Goal: Register for event/course

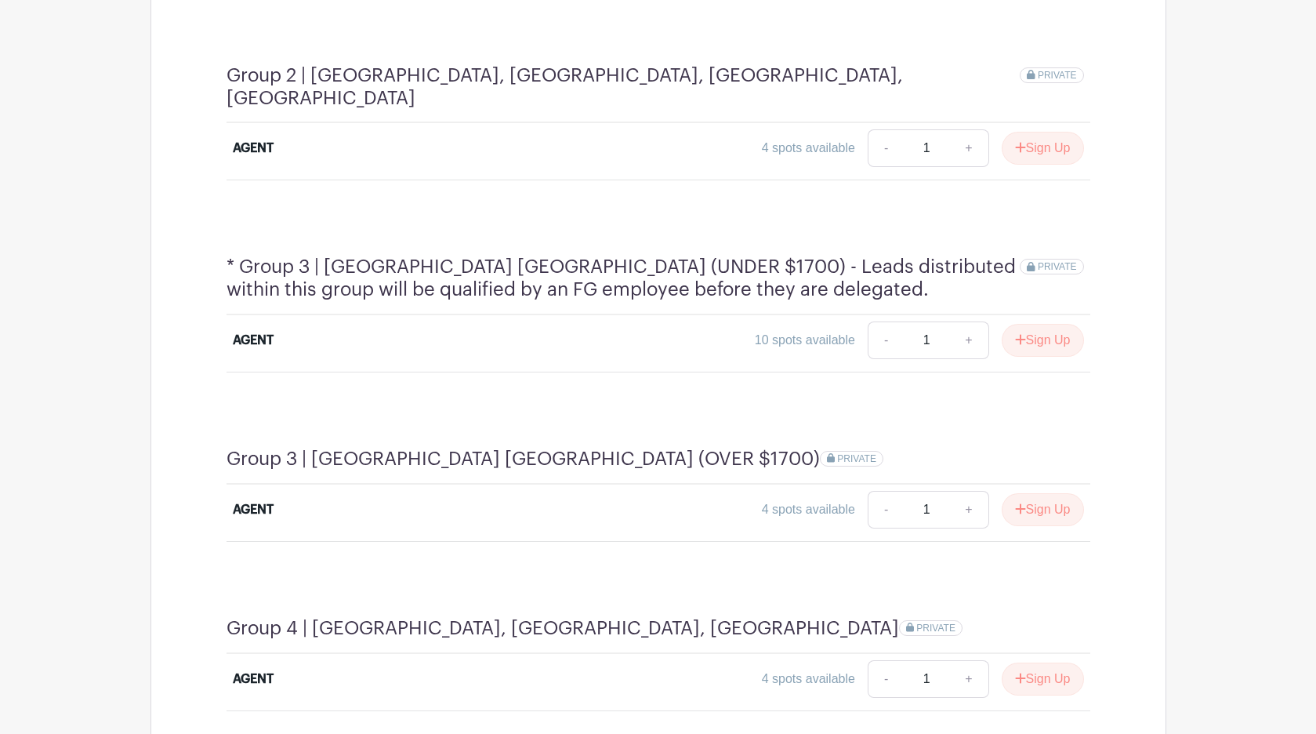
scroll to position [1082, 0]
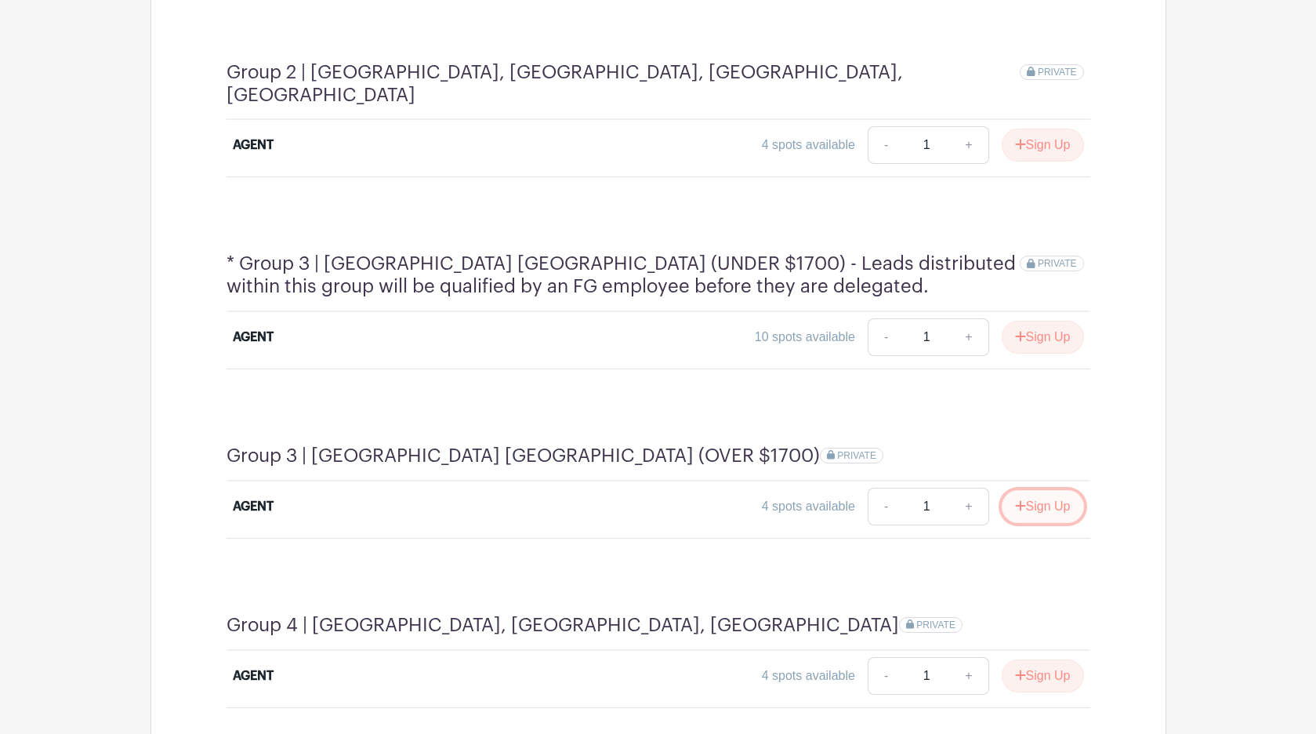
click at [1029, 490] on button "Sign Up" at bounding box center [1043, 506] width 82 height 33
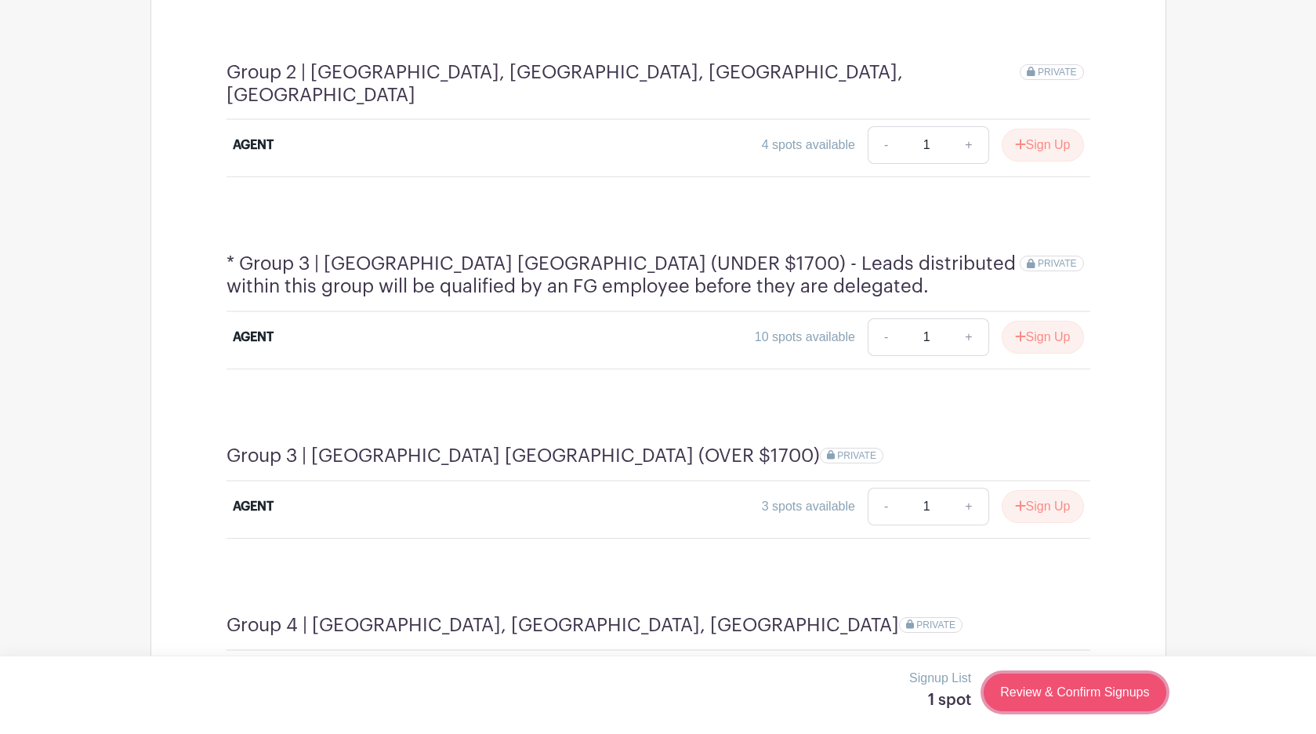
click at [1048, 694] on link "Review & Confirm Signups" at bounding box center [1075, 692] width 182 height 38
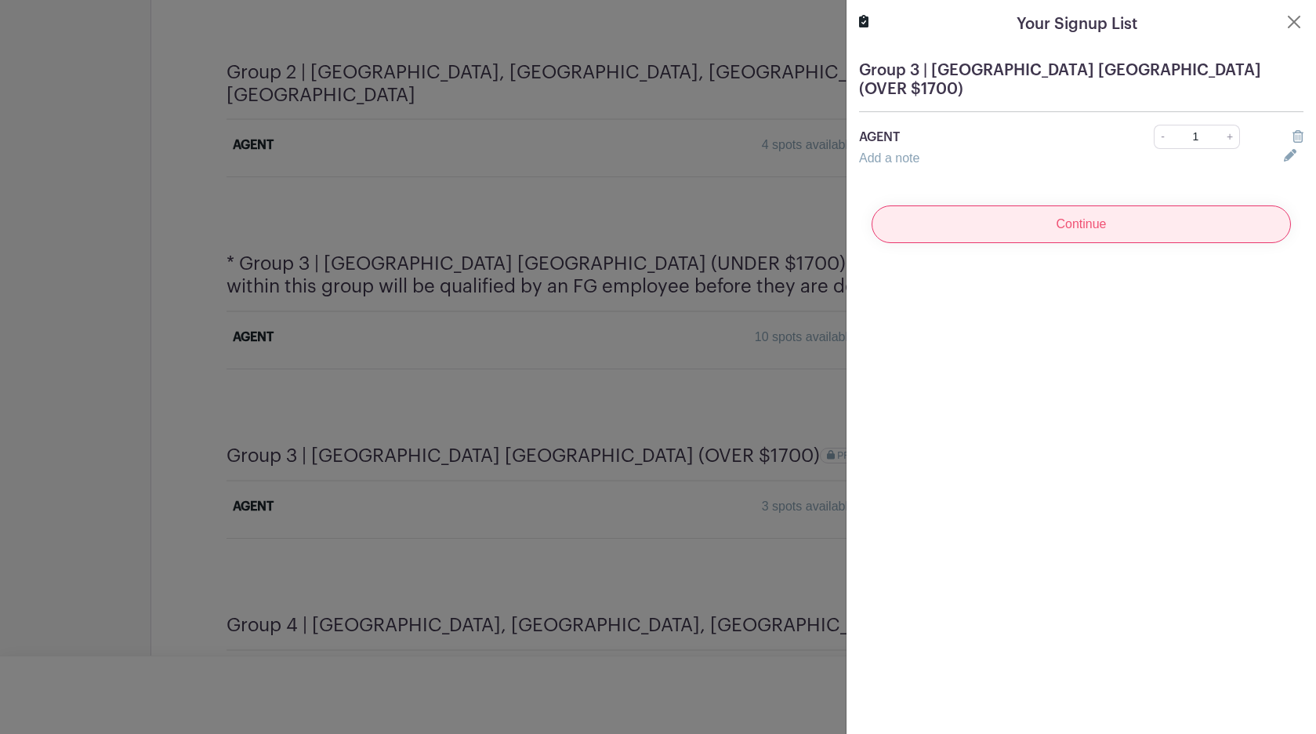
click at [1061, 212] on input "Continue" at bounding box center [1081, 224] width 419 height 38
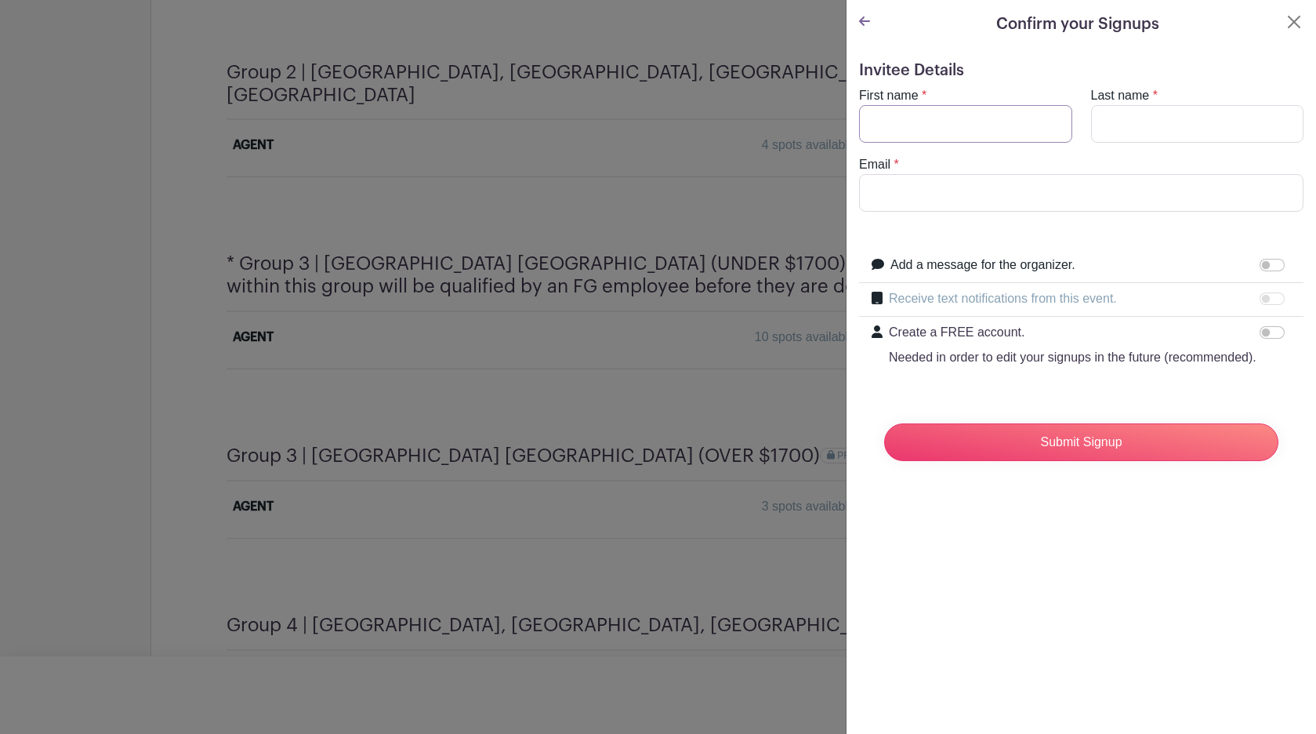
click at [939, 119] on input "First name" at bounding box center [965, 124] width 213 height 38
type input "[PERSON_NAME]"
click at [923, 184] on input "Email" at bounding box center [1081, 193] width 444 height 38
type input "[PERSON_NAME][EMAIL_ADDRESS][PERSON_NAME][DOMAIN_NAME]"
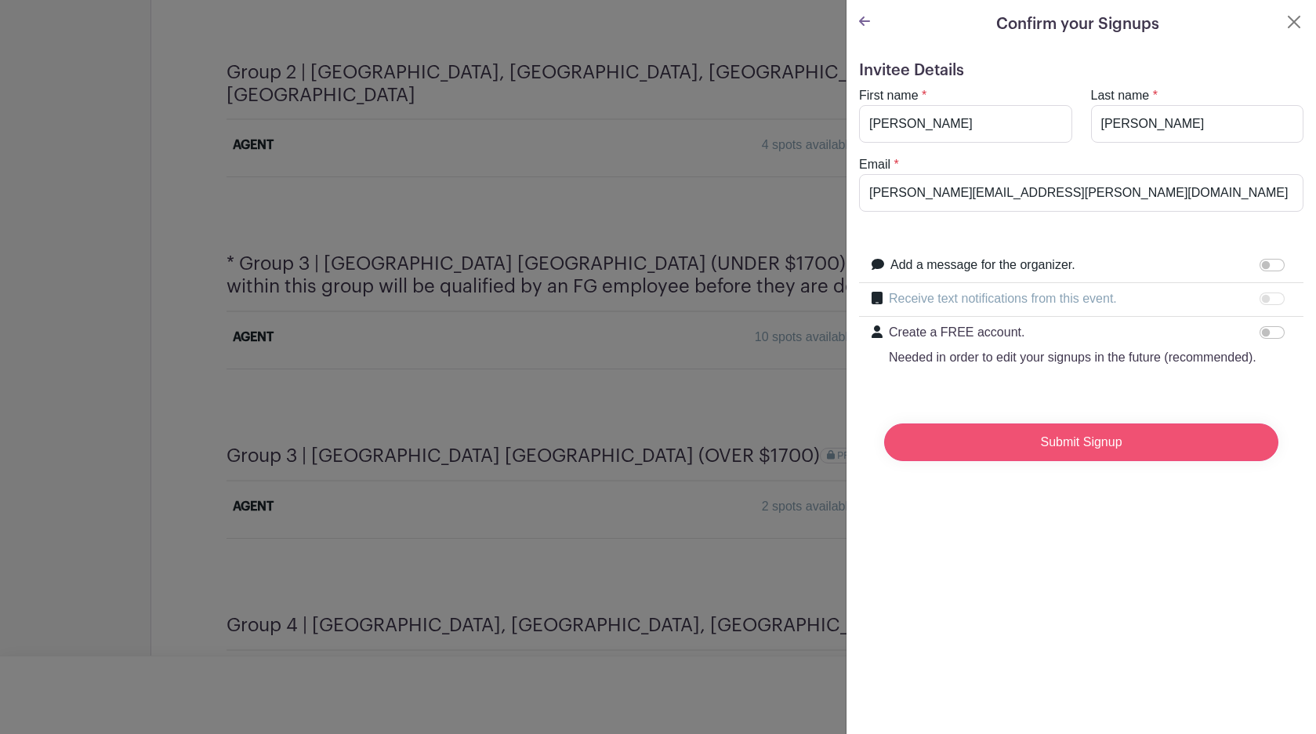
click at [1040, 444] on input "Submit Signup" at bounding box center [1081, 442] width 394 height 38
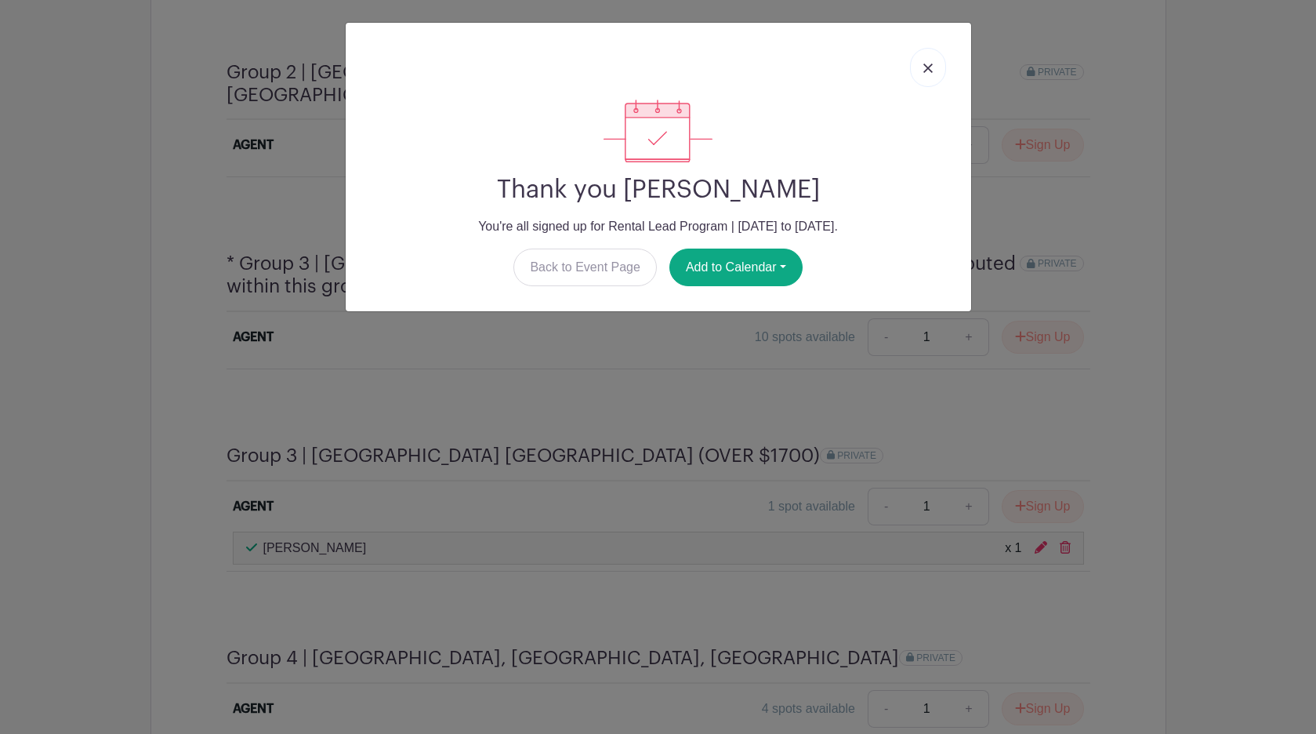
click at [927, 67] on img at bounding box center [927, 67] width 9 height 9
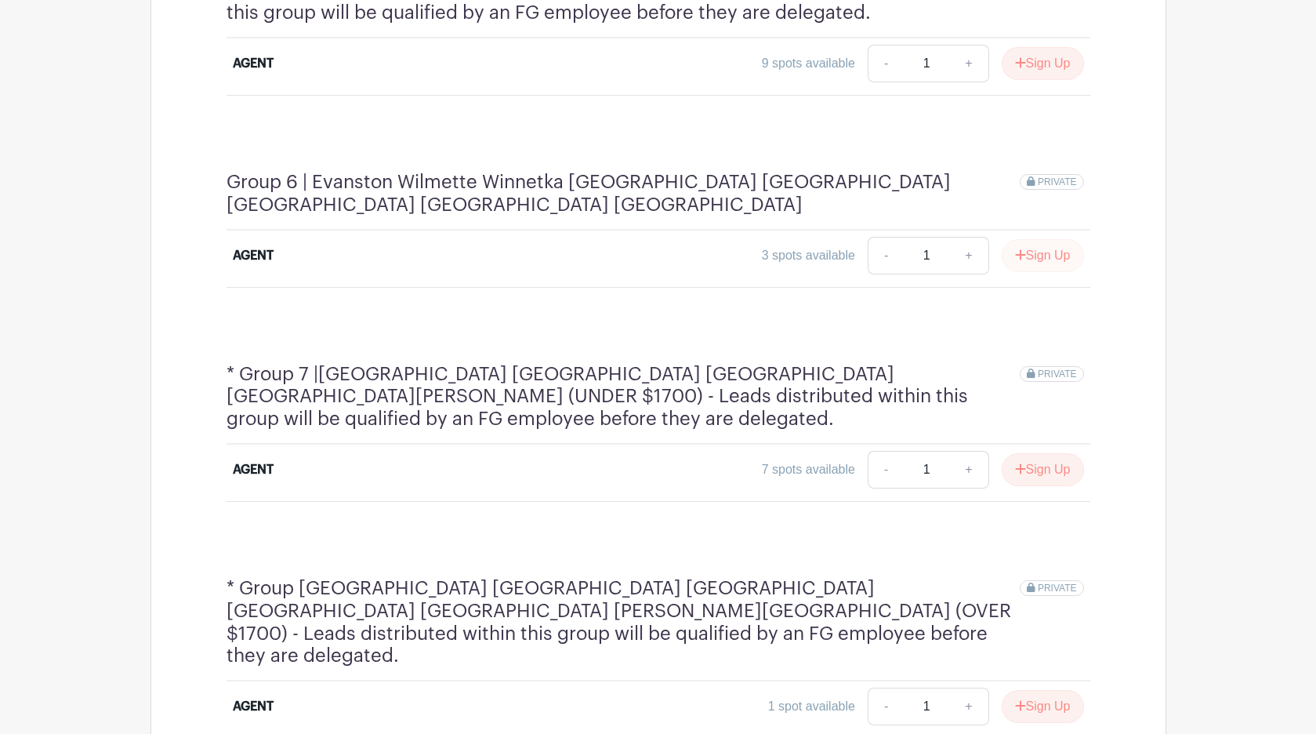
scroll to position [1942, 0]
click at [1042, 689] on button "Sign Up" at bounding box center [1043, 705] width 82 height 33
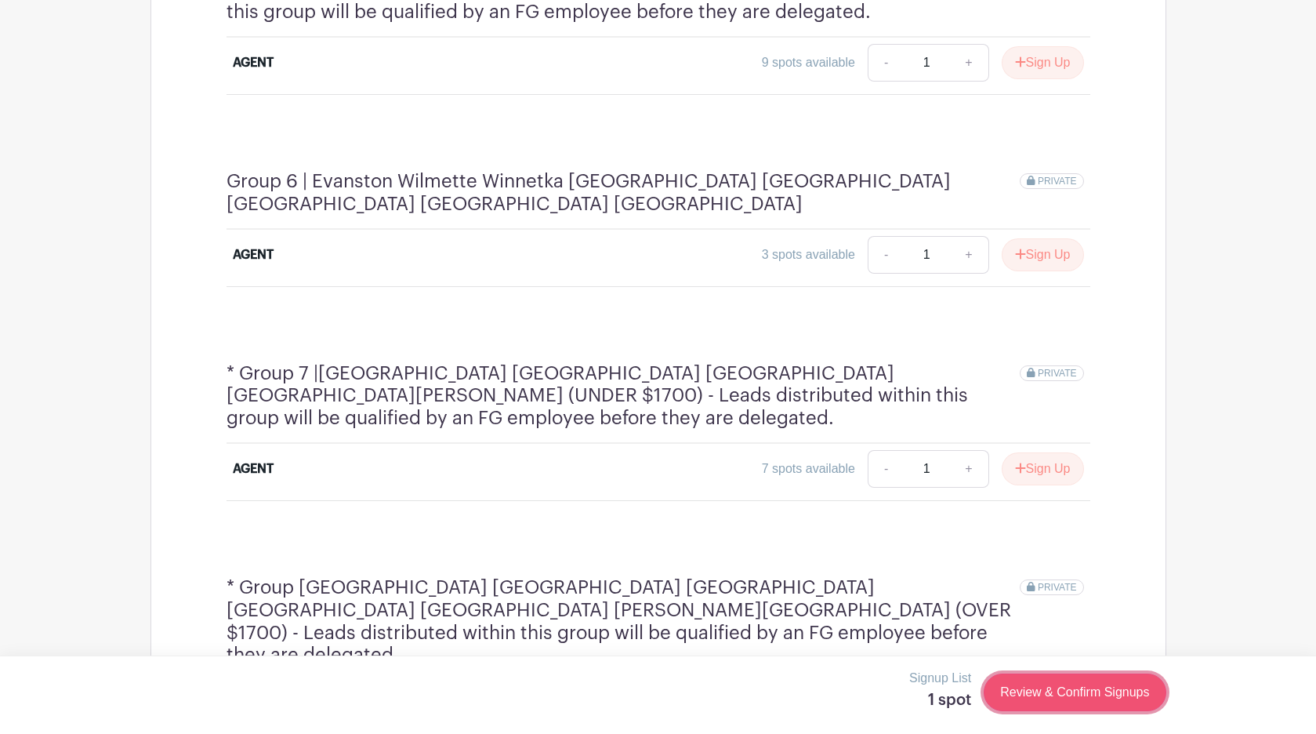
click at [1049, 692] on link "Review & Confirm Signups" at bounding box center [1075, 692] width 182 height 38
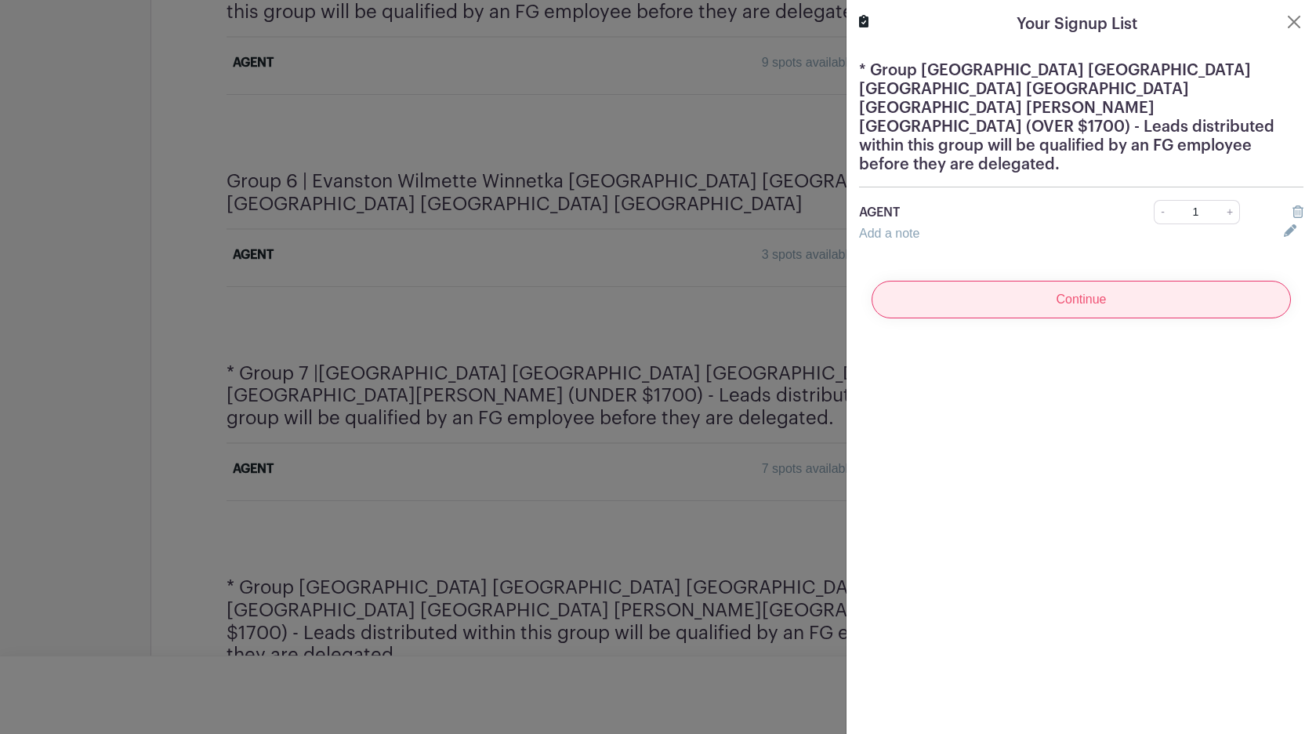
click at [1067, 281] on input "Continue" at bounding box center [1081, 300] width 419 height 38
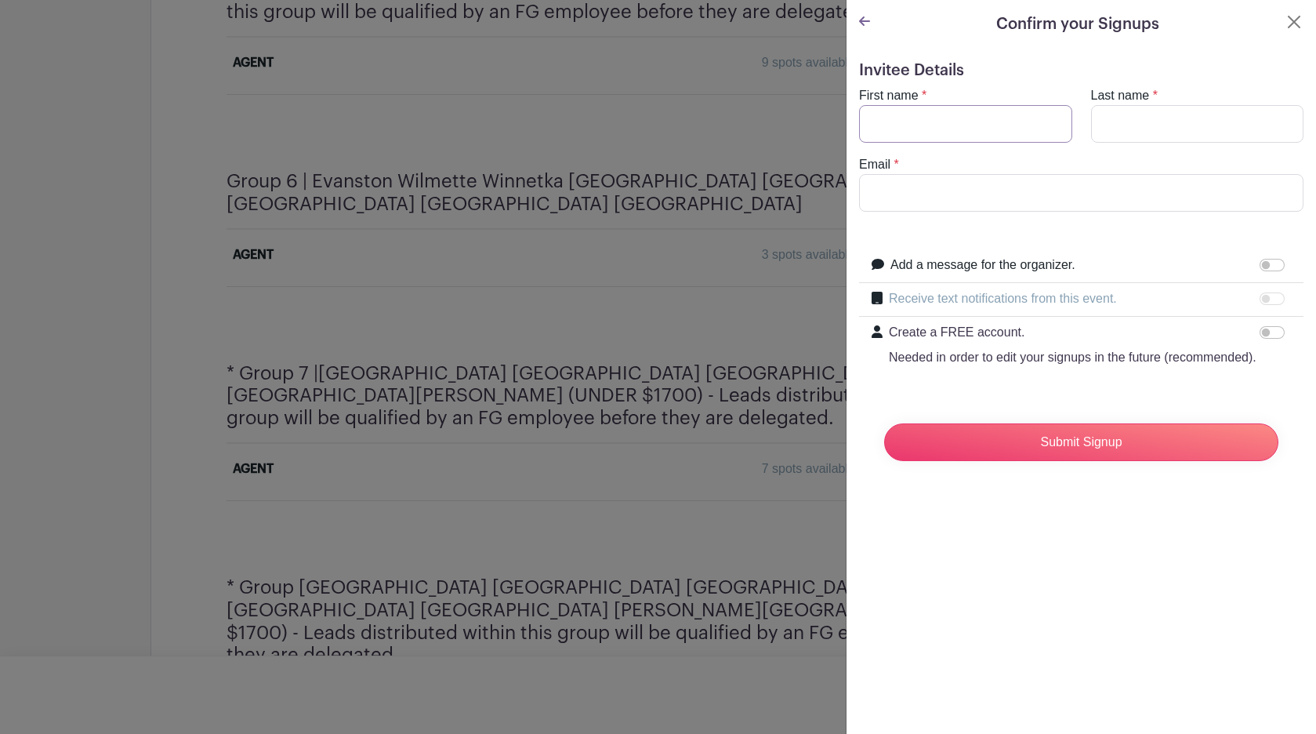
click at [992, 129] on input "First name" at bounding box center [965, 124] width 213 height 38
type input "[PERSON_NAME]"
click at [1133, 120] on input "Last name" at bounding box center [1197, 124] width 213 height 38
type input "[PERSON_NAME]"
type input "[PERSON_NAME][EMAIL_ADDRESS][PERSON_NAME][DOMAIN_NAME]"
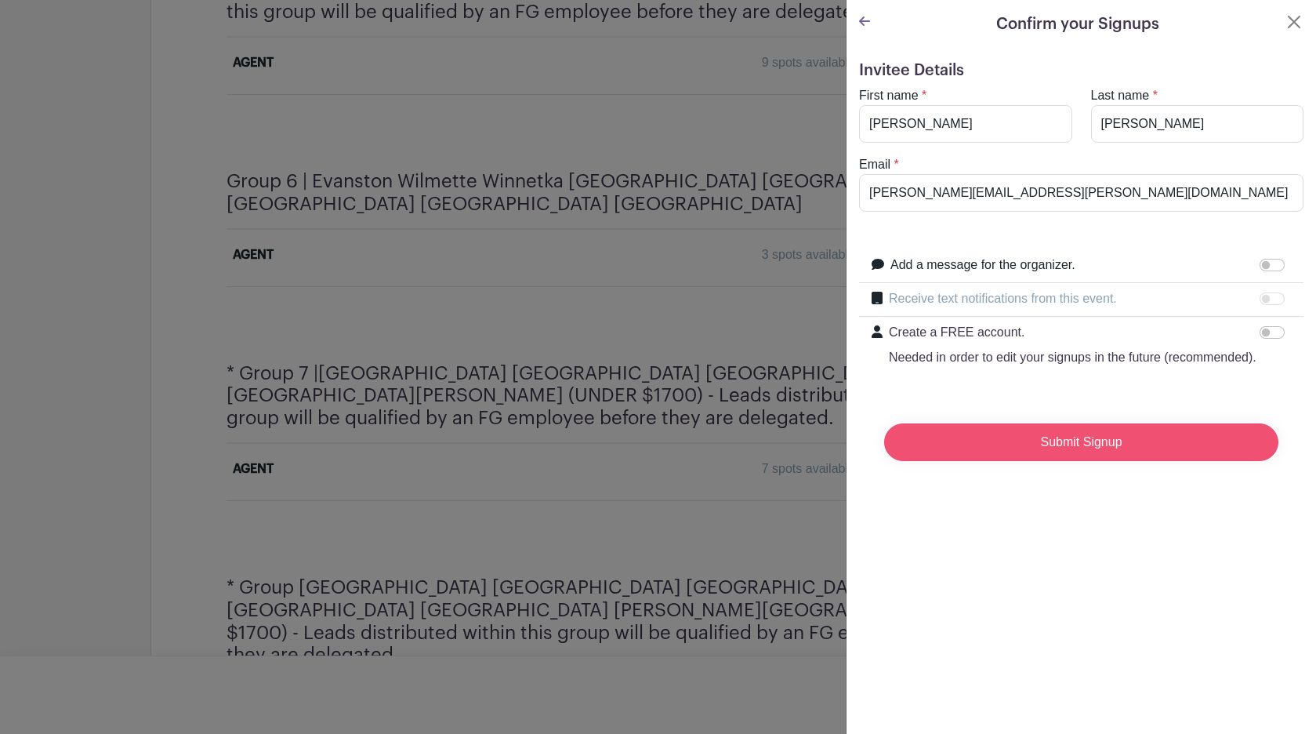
click at [1050, 444] on input "Submit Signup" at bounding box center [1081, 442] width 394 height 38
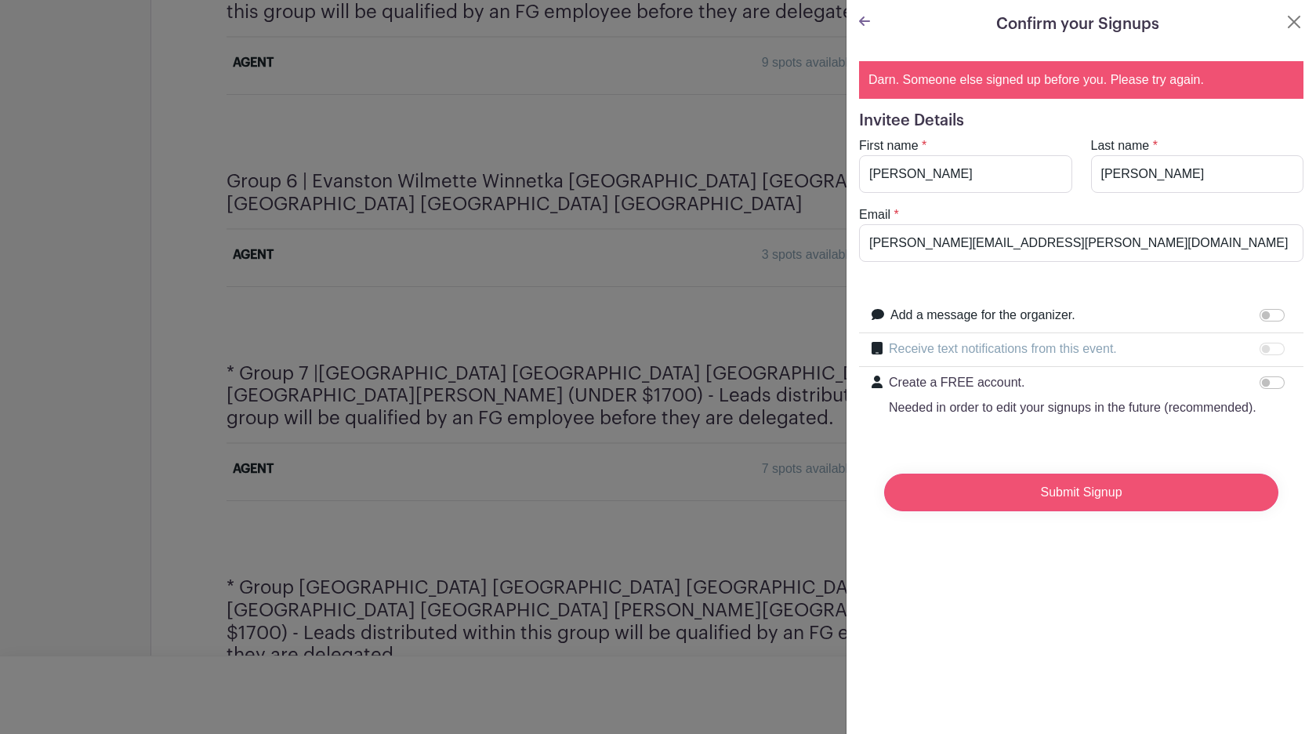
click at [1043, 493] on input "Submit Signup" at bounding box center [1081, 492] width 394 height 38
click at [1295, 23] on button "Close" at bounding box center [1294, 22] width 19 height 19
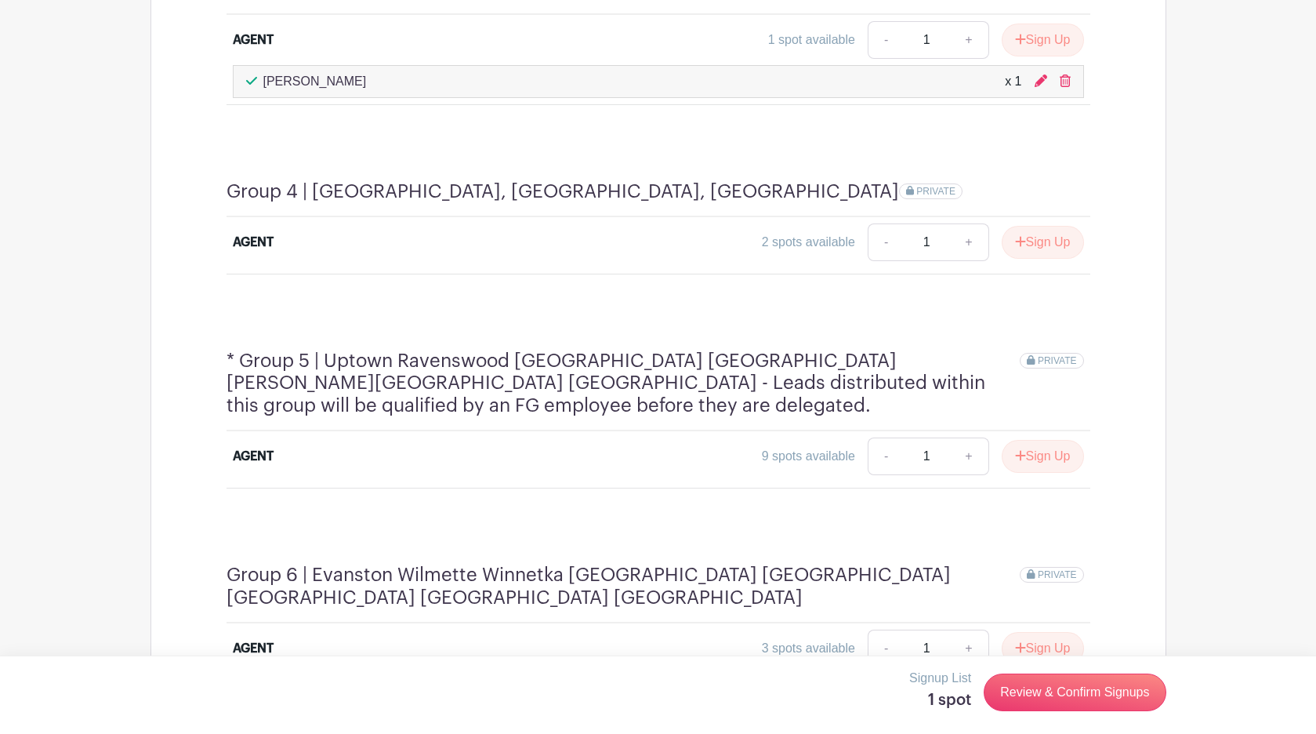
scroll to position [1549, 0]
click at [1045, 225] on button "Sign Up" at bounding box center [1043, 241] width 82 height 33
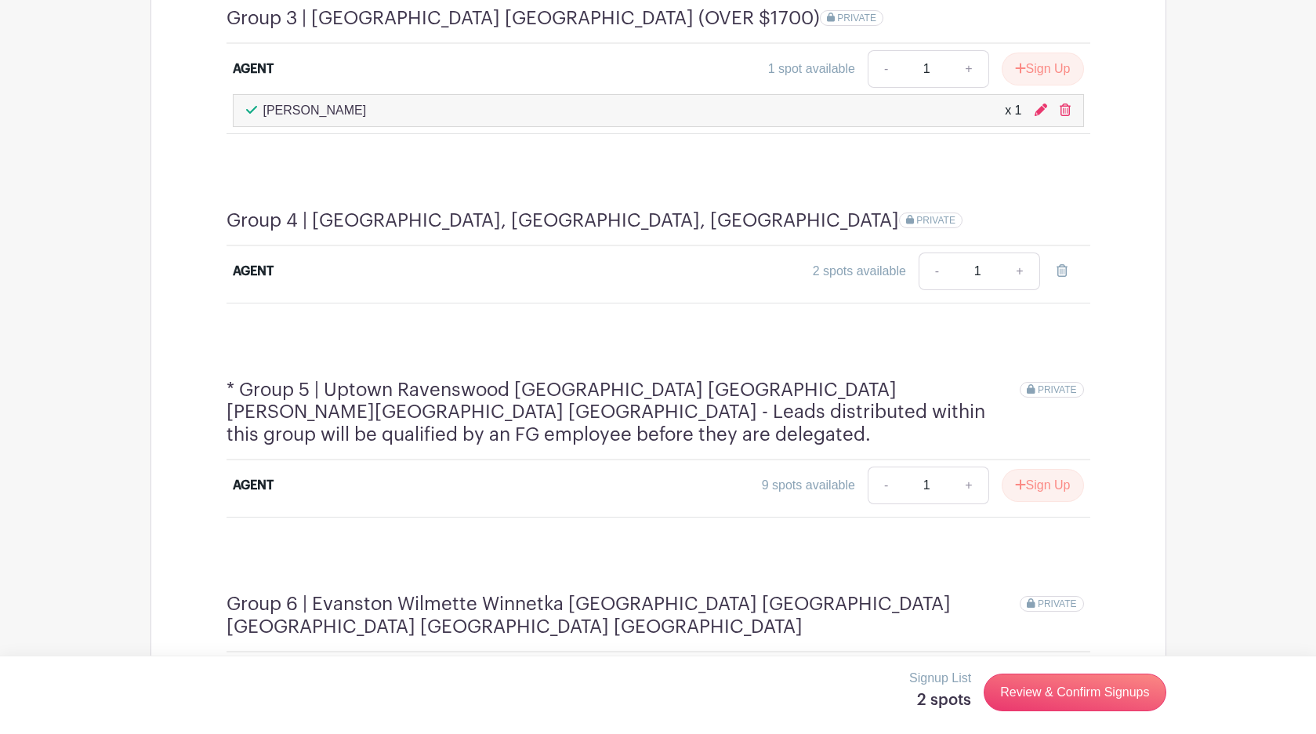
scroll to position [1516, 0]
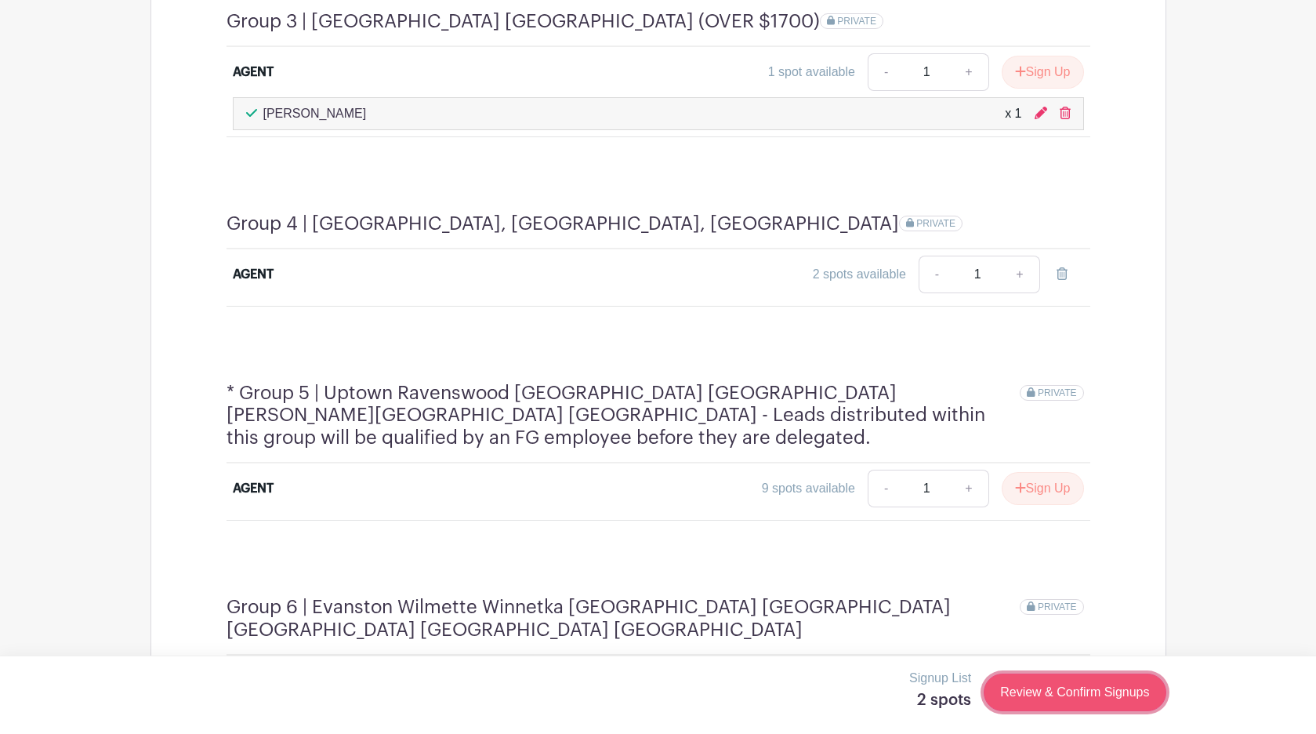
click at [1077, 694] on link "Review & Confirm Signups" at bounding box center [1075, 692] width 182 height 38
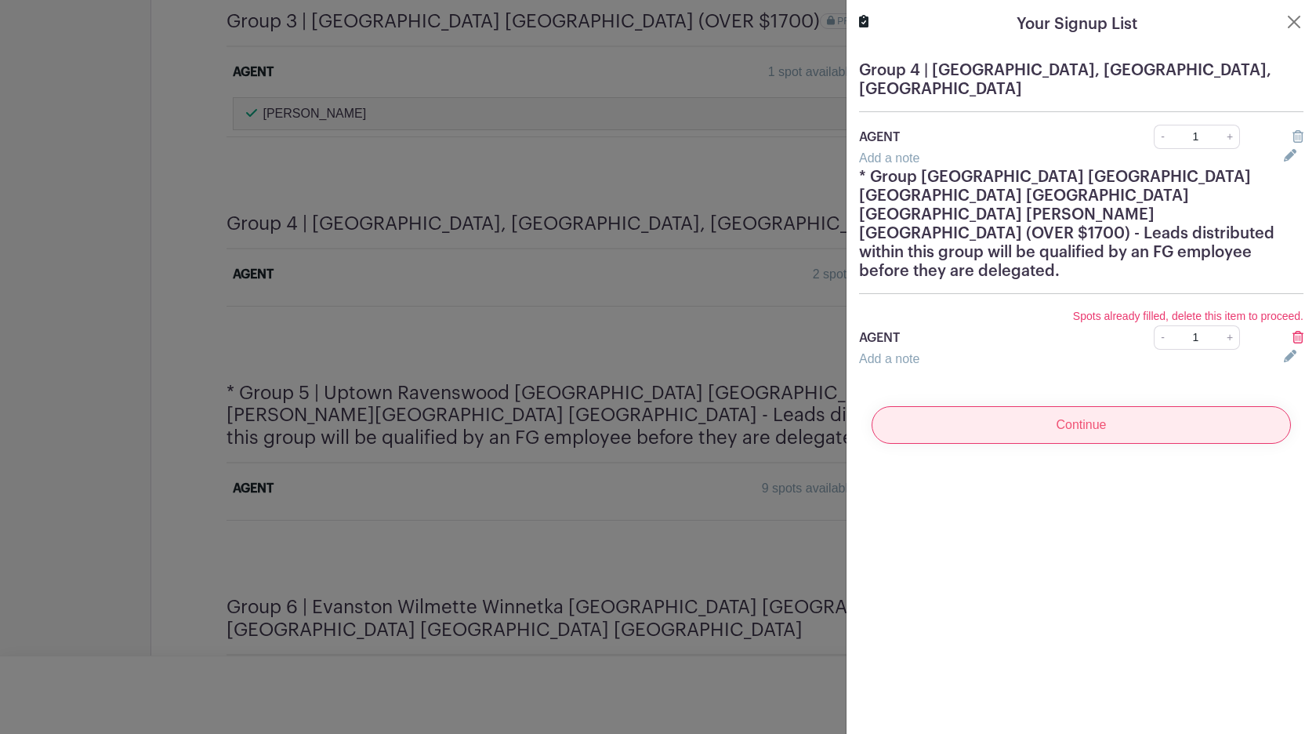
click at [1098, 406] on input "Continue" at bounding box center [1081, 425] width 419 height 38
click at [1073, 406] on input "Continue" at bounding box center [1081, 425] width 419 height 38
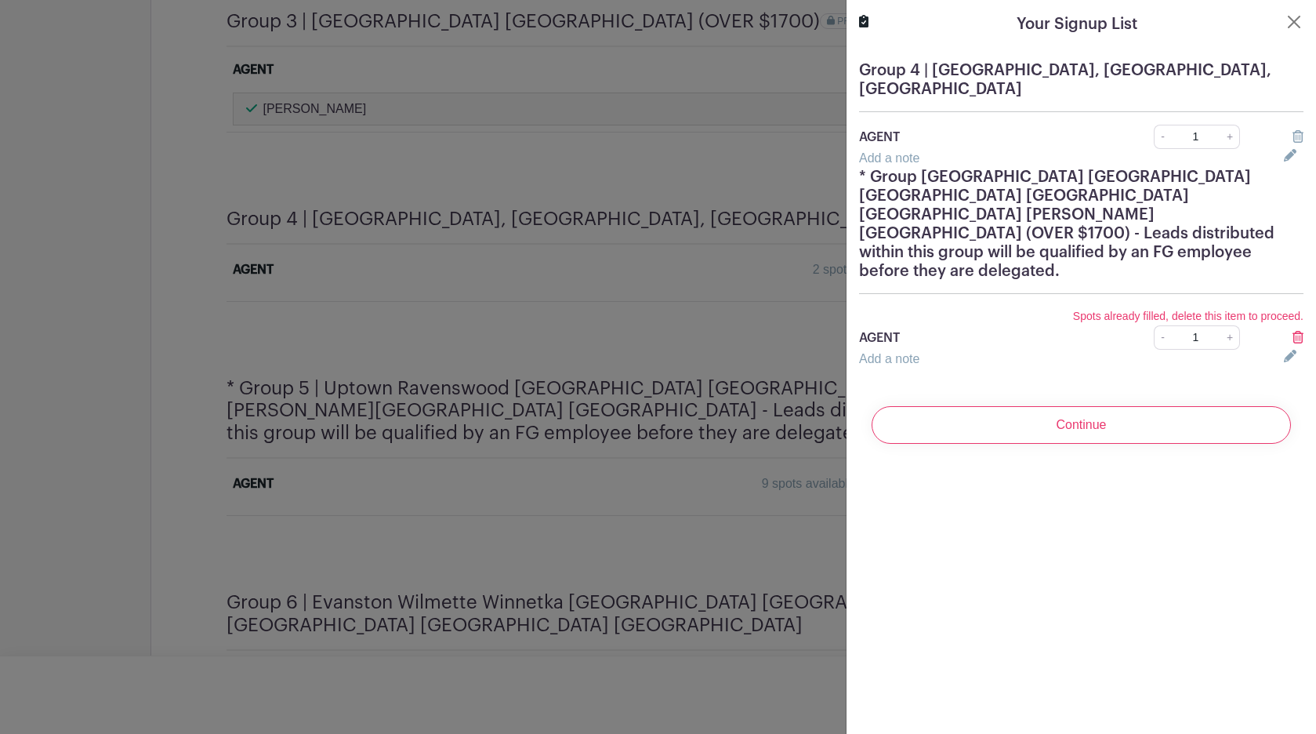
click at [1133, 408] on div "Continue" at bounding box center [1081, 424] width 444 height 63
click at [1296, 20] on button "Close" at bounding box center [1294, 22] width 19 height 19
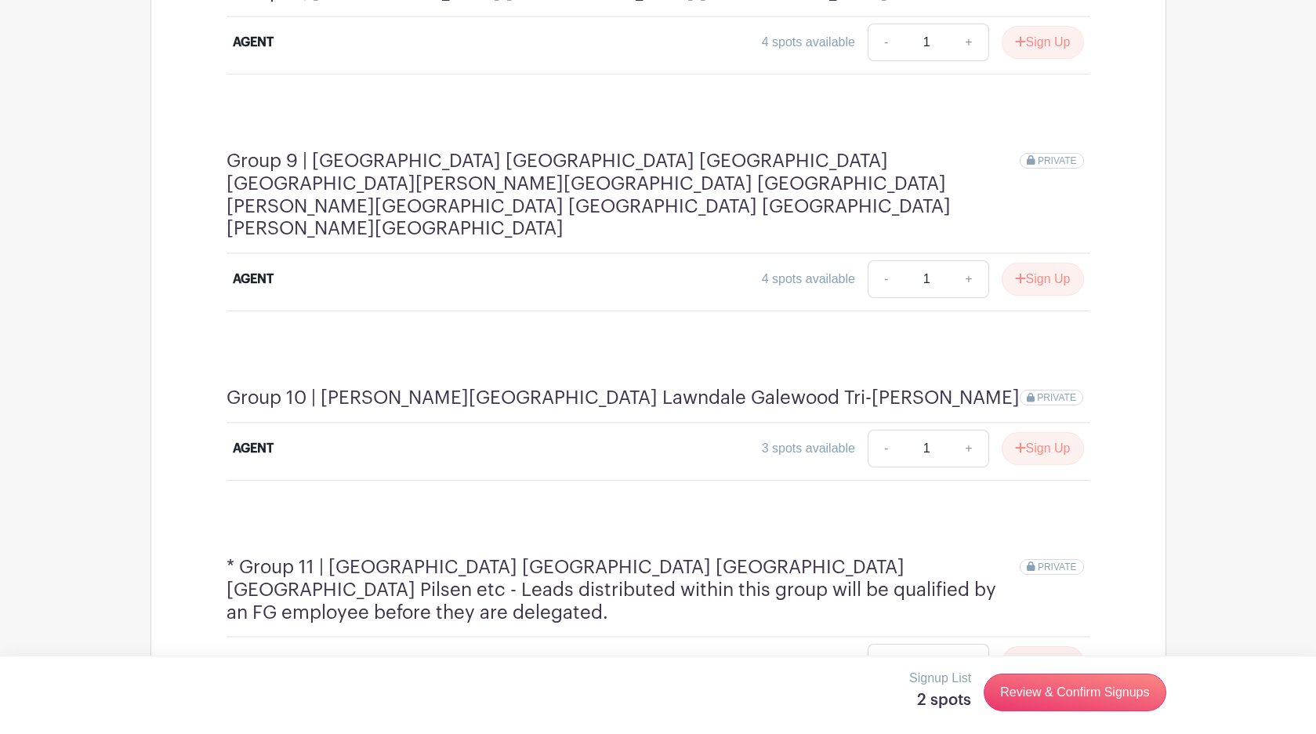
scroll to position [2797, 0]
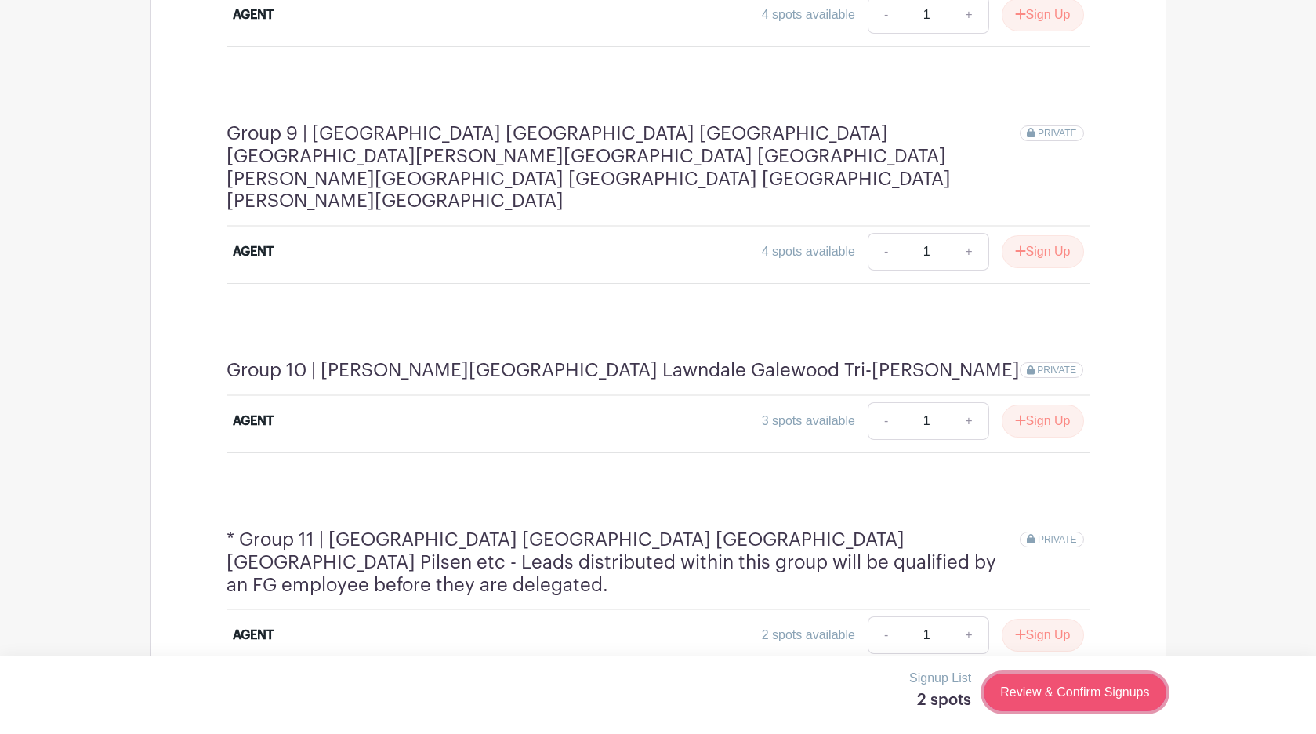
click at [1050, 697] on link "Review & Confirm Signups" at bounding box center [1075, 692] width 182 height 38
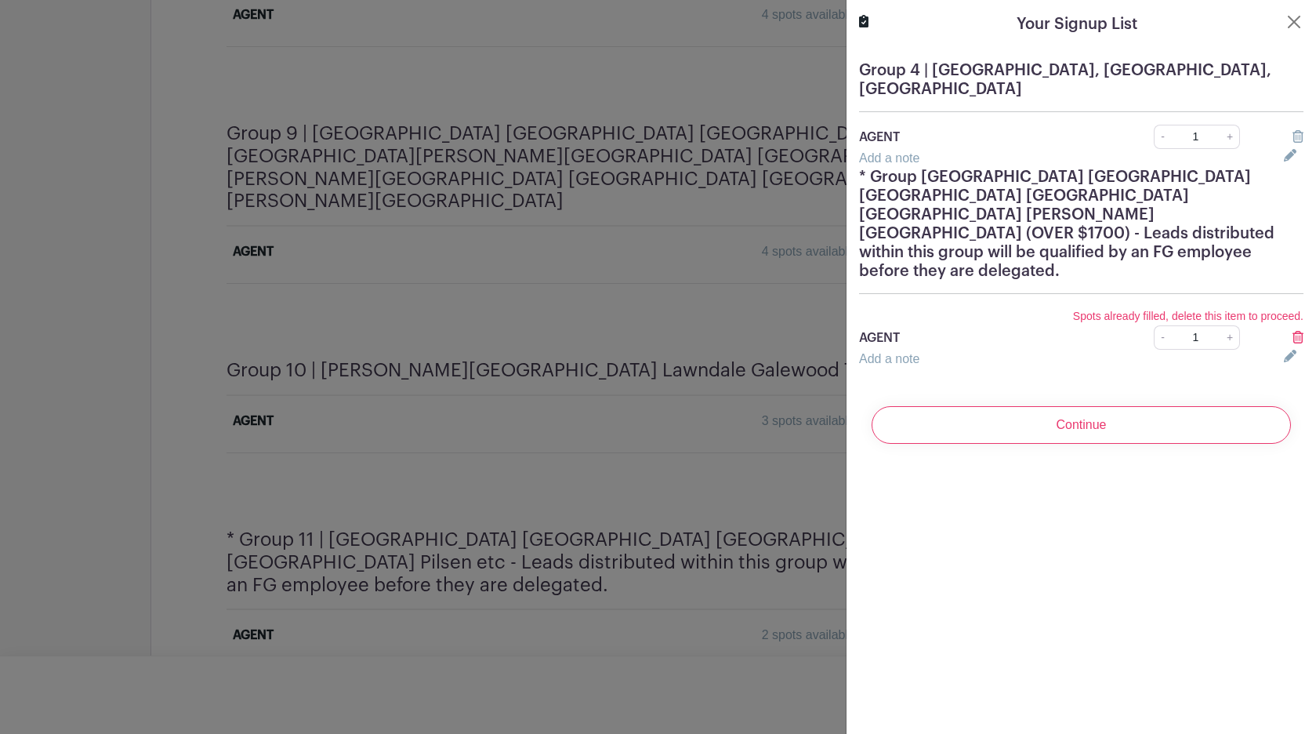
click at [1298, 331] on icon at bounding box center [1298, 337] width 11 height 13
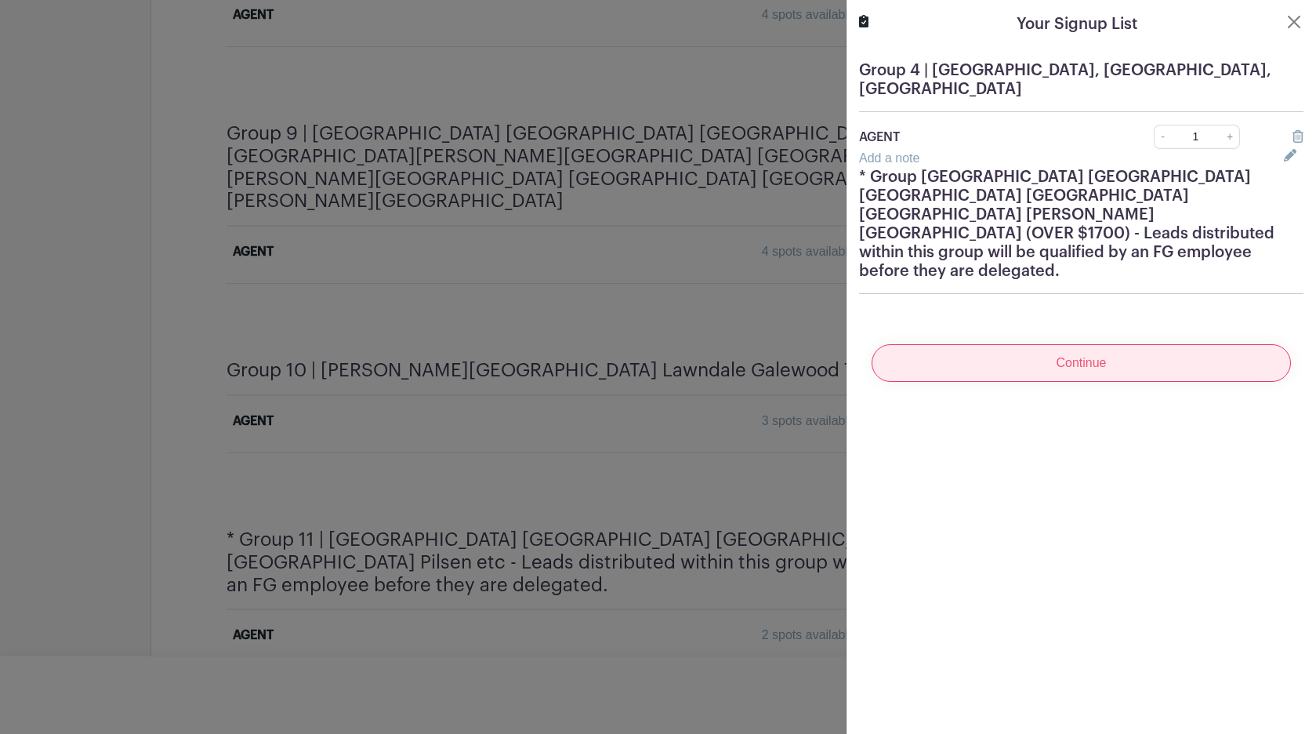
click at [1172, 344] on input "Continue" at bounding box center [1081, 363] width 419 height 38
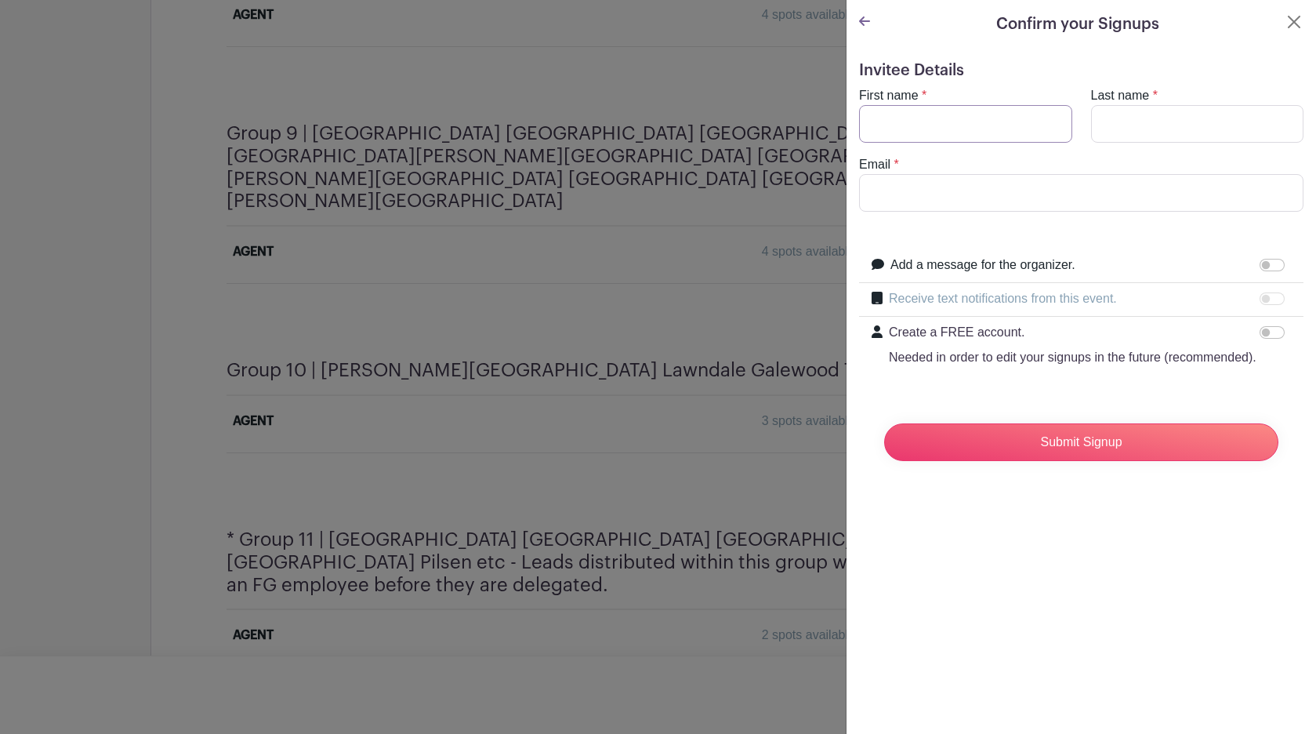
click at [967, 119] on input "First name" at bounding box center [965, 124] width 213 height 38
type input "[PERSON_NAME]"
click at [1137, 121] on input "Last name" at bounding box center [1197, 124] width 213 height 38
type input "[PERSON_NAME]"
type input "[PERSON_NAME][EMAIL_ADDRESS][PERSON_NAME][DOMAIN_NAME]"
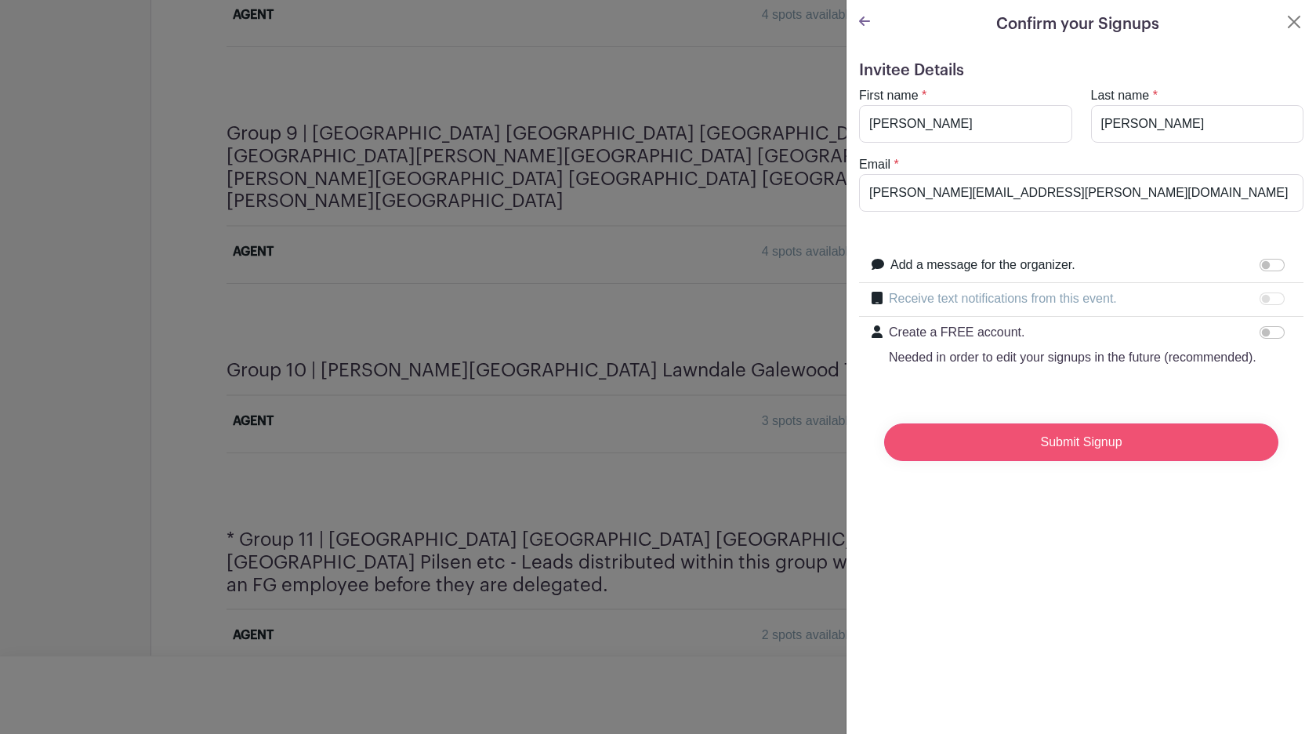
click at [1092, 444] on input "Submit Signup" at bounding box center [1081, 442] width 394 height 38
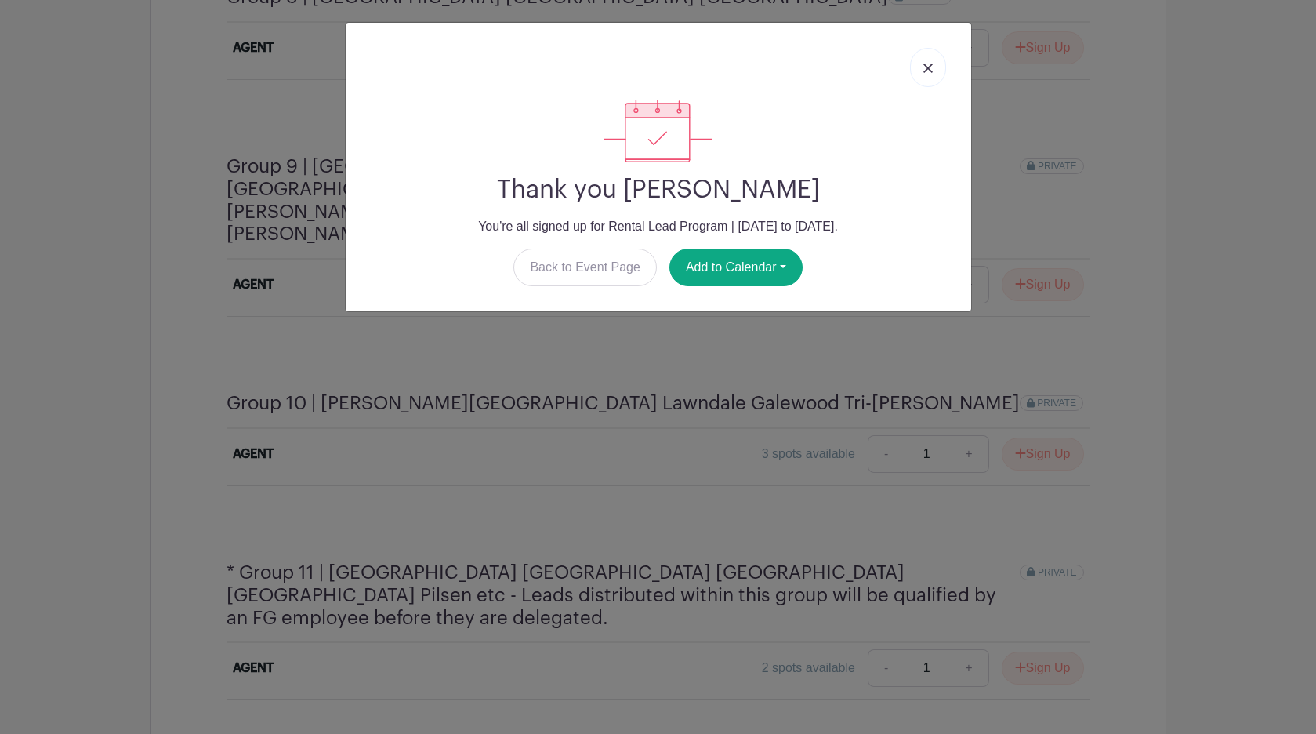
scroll to position [2825, 0]
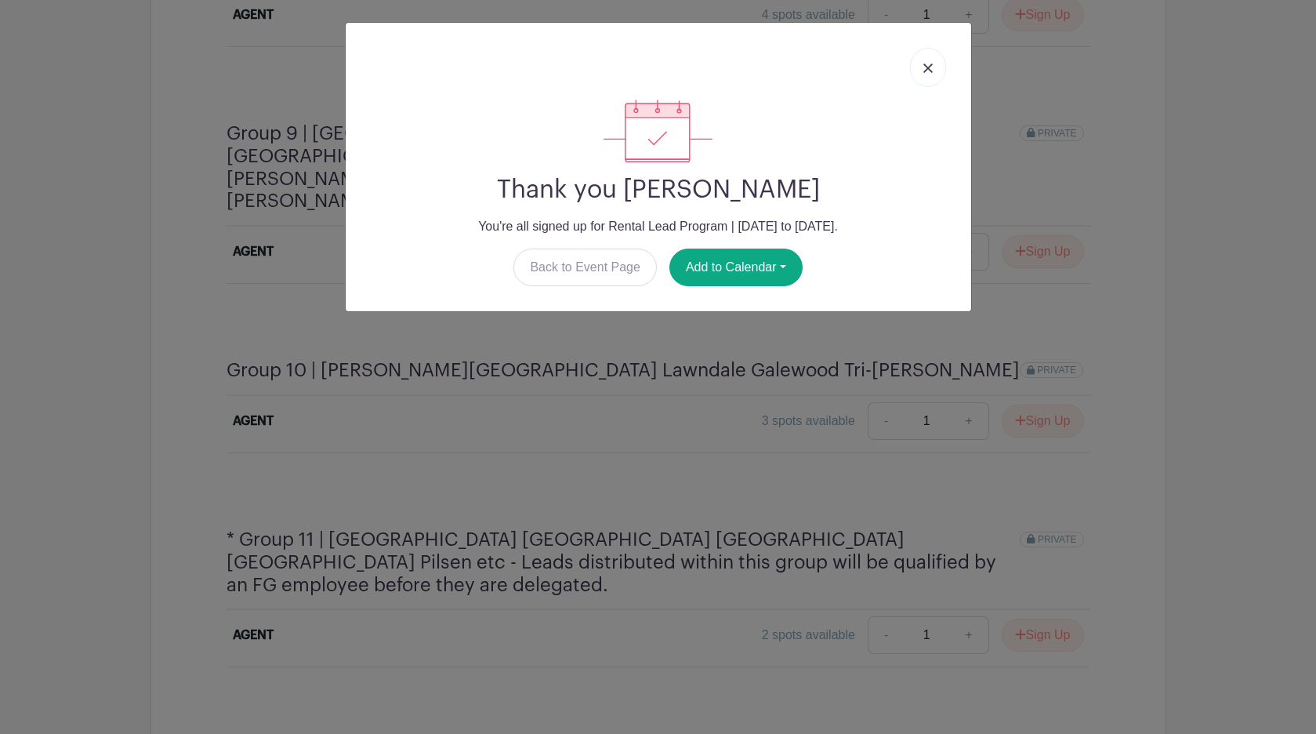
click at [928, 64] on img at bounding box center [927, 67] width 9 height 9
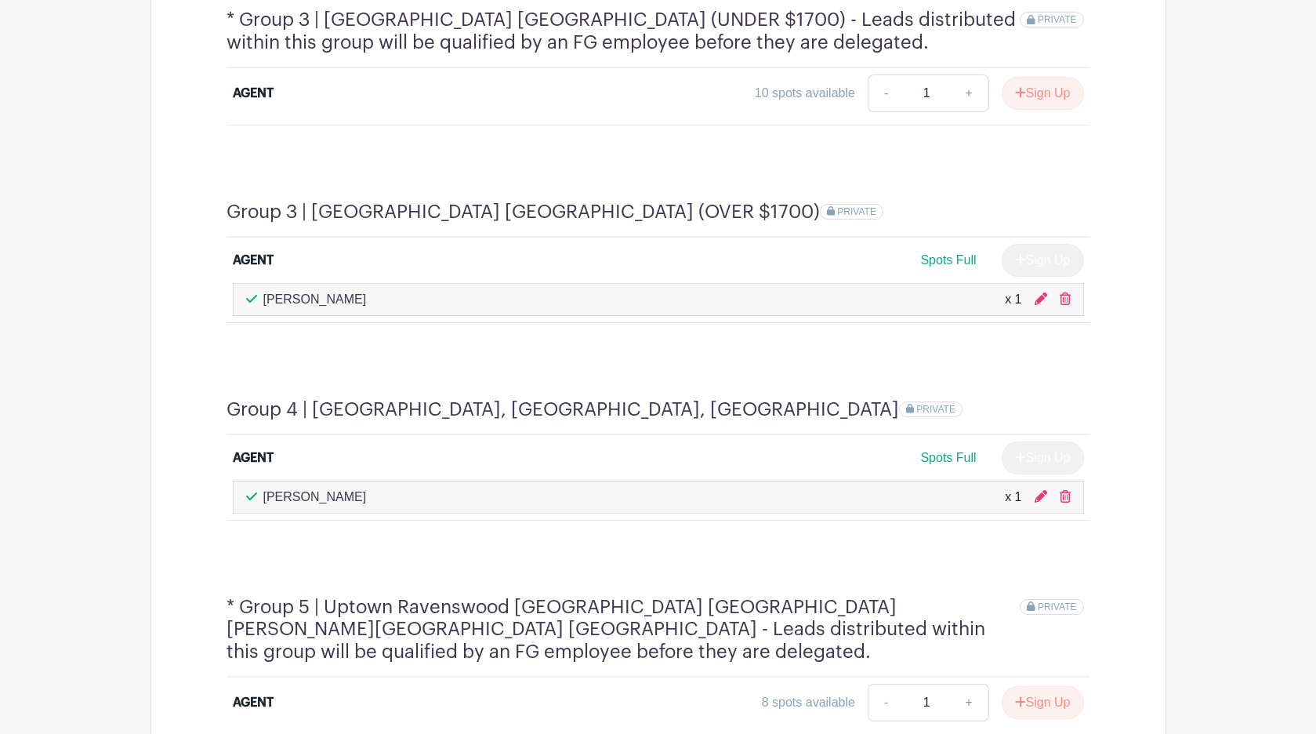
scroll to position [1322, 0]
